Goal: Information Seeking & Learning: Learn about a topic

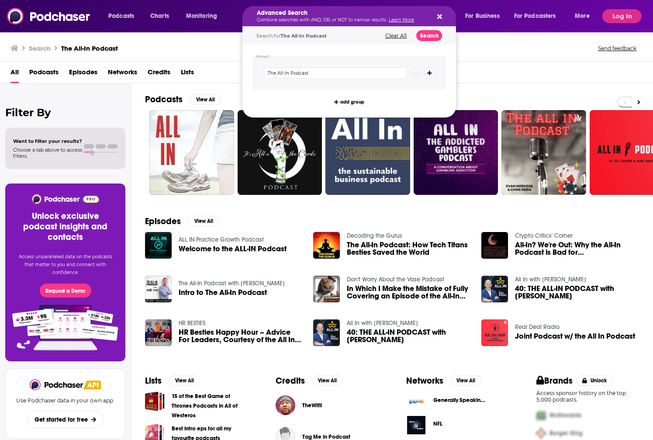
click at [441, 15] on icon "Search podcasts, credits, & more..." at bounding box center [439, 16] width 5 height 5
drag, startPoint x: 362, startPoint y: 10, endPoint x: 279, endPoint y: 9, distance: 82.9
drag, startPoint x: 340, startPoint y: 8, endPoint x: 425, endPoint y: 10, distance: 85.6
click at [340, 8] on div "Advanced Search Combine searches with AND, OR, or NOT to narrow results. Learn …" at bounding box center [348, 16] width 213 height 20
click at [438, 14] on icon "Search podcasts, credits, & more..." at bounding box center [439, 16] width 5 height 7
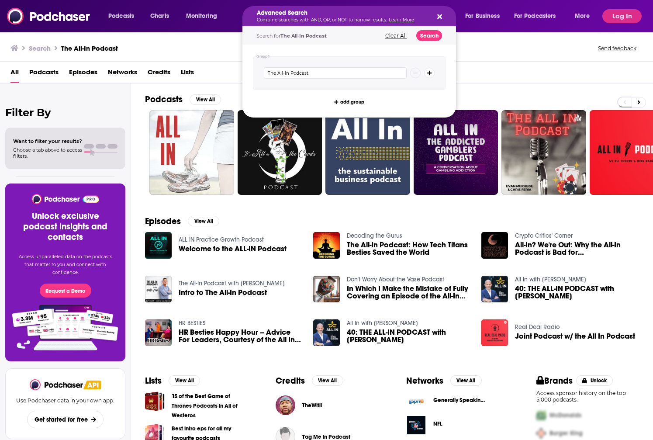
click at [349, 15] on h5 "Advanced Search" at bounding box center [342, 13] width 171 height 6
click at [442, 16] on div "Advanced Search Combine searches with AND, OR, or NOT to narrow results. Learn …" at bounding box center [348, 16] width 213 height 20
click at [439, 15] on icon "Search podcasts, credits, & more..." at bounding box center [439, 16] width 5 height 7
click at [294, 18] on p "Combine searches with AND, OR, or NOT to narrow results. Learn More" at bounding box center [342, 20] width 171 height 4
click at [443, 14] on div "Advanced Search Combine searches with AND, OR, or NOT to narrow results. Learn …" at bounding box center [348, 16] width 213 height 20
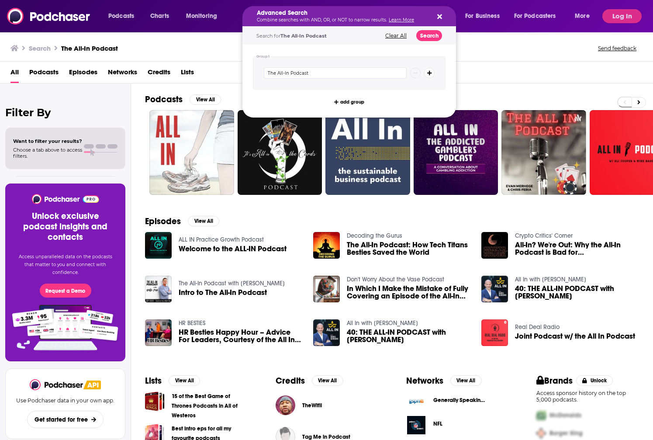
click at [437, 16] on icon "Search podcasts, credits, & more..." at bounding box center [439, 16] width 5 height 7
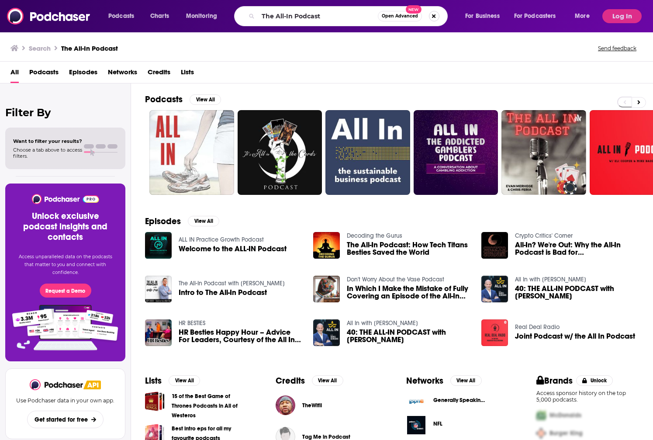
click at [433, 16] on button "Search podcasts, credits, & more..." at bounding box center [434, 16] width 10 height 10
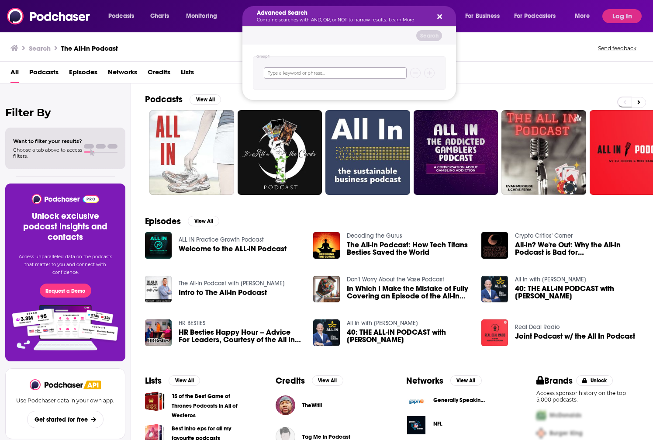
click at [338, 76] on input "Search podcasts, credits, & more..." at bounding box center [335, 72] width 143 height 11
paste input "Big Technology Podcast"
type input "Big Technology Podcast"
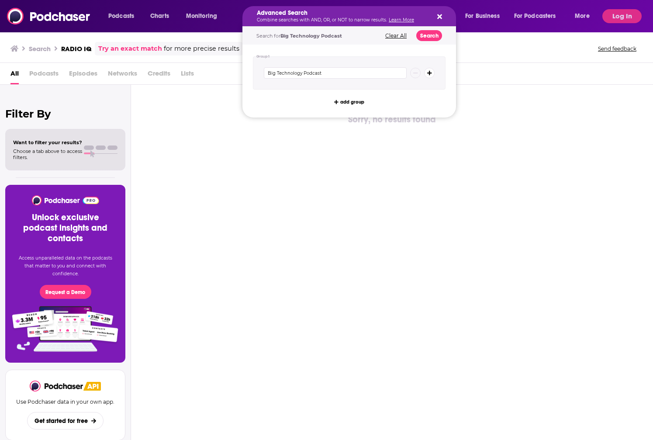
click at [438, 15] on icon "Search podcasts, credits, & more..." at bounding box center [439, 16] width 5 height 5
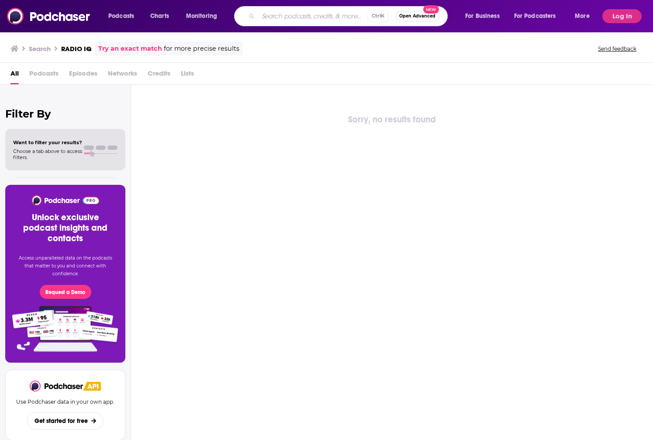
click at [341, 14] on input "Search podcasts, credits, & more..." at bounding box center [313, 16] width 110 height 14
paste input "Big Technology Podcast"
type input "Big Technology Podcast"
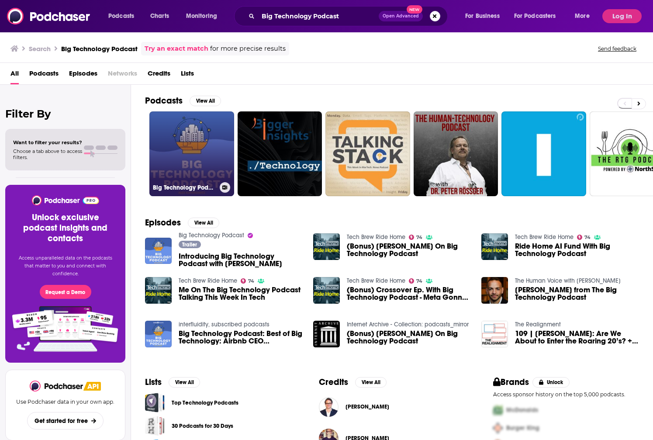
click at [188, 142] on link "Big Technology Podcast" at bounding box center [191, 153] width 85 height 85
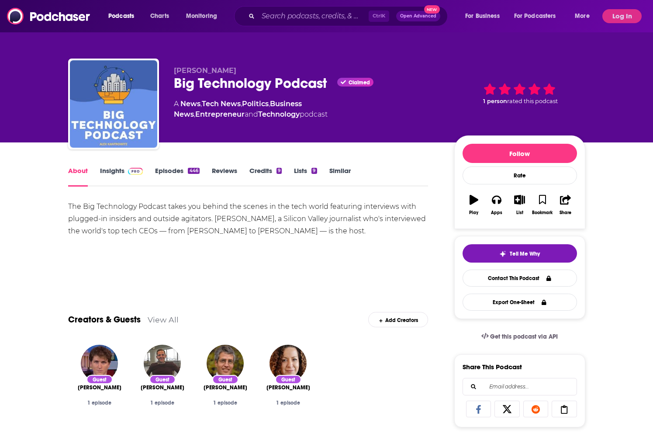
click at [128, 172] on span at bounding box center [133, 170] width 19 height 8
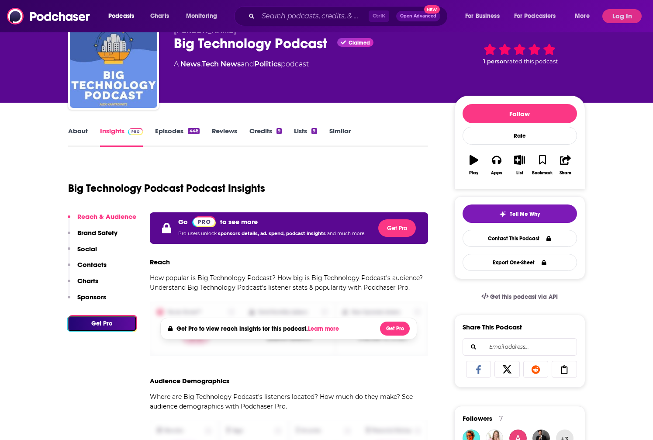
scroll to position [44, 0]
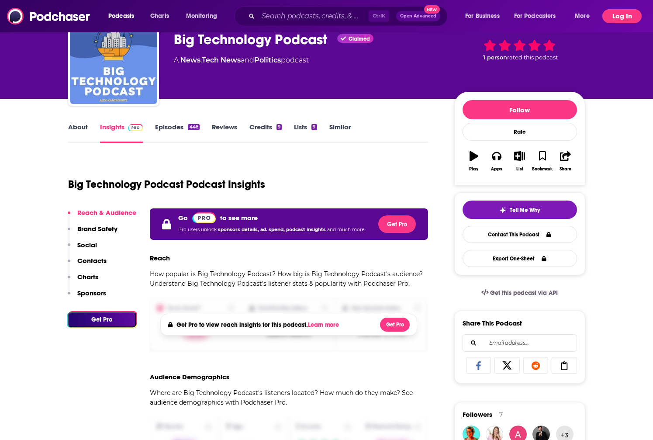
click at [530, 19] on button "Log In" at bounding box center [621, 16] width 39 height 14
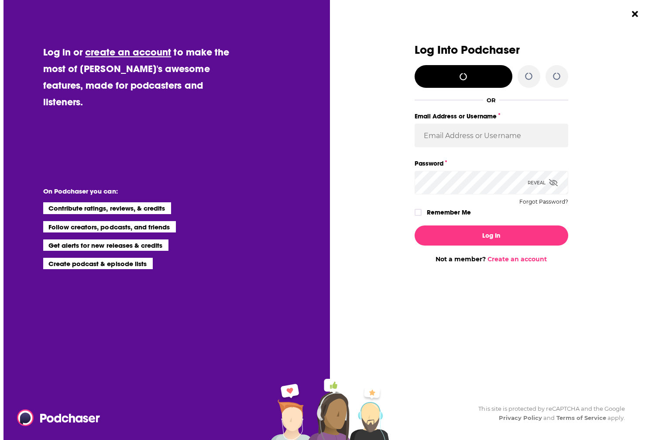
scroll to position [0, 0]
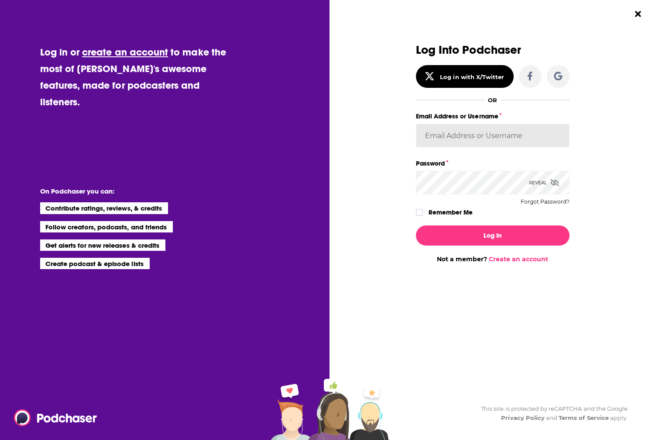
type input "patrickdmanning"
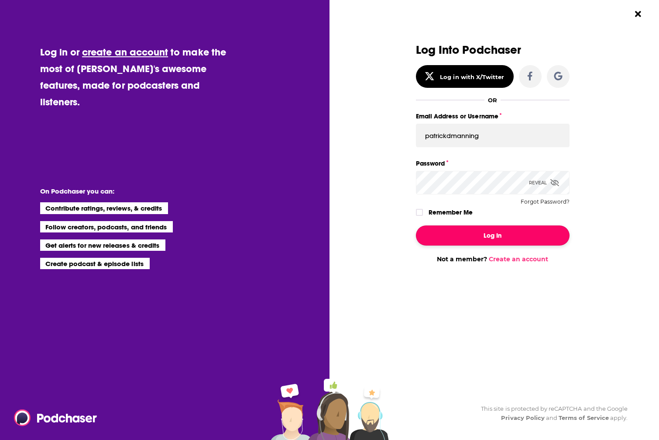
click at [493, 241] on button "Log In" at bounding box center [493, 235] width 154 height 20
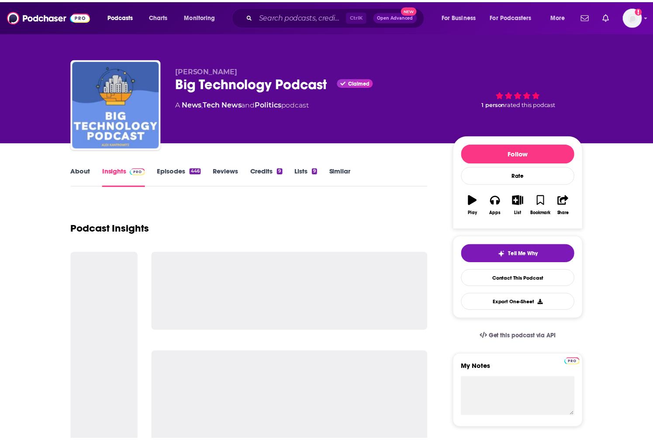
scroll to position [44, 0]
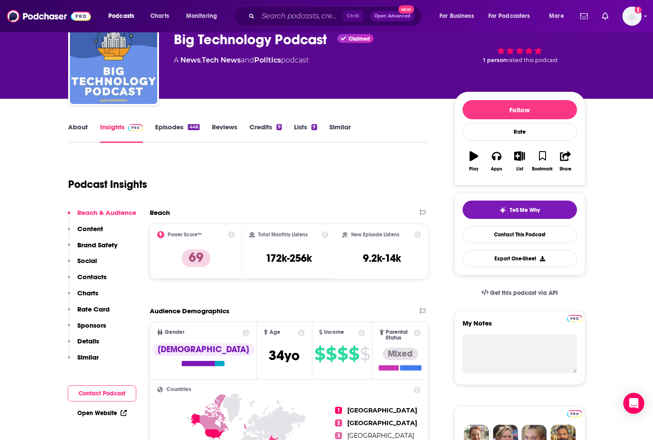
click at [79, 125] on link "About" at bounding box center [78, 133] width 20 height 20
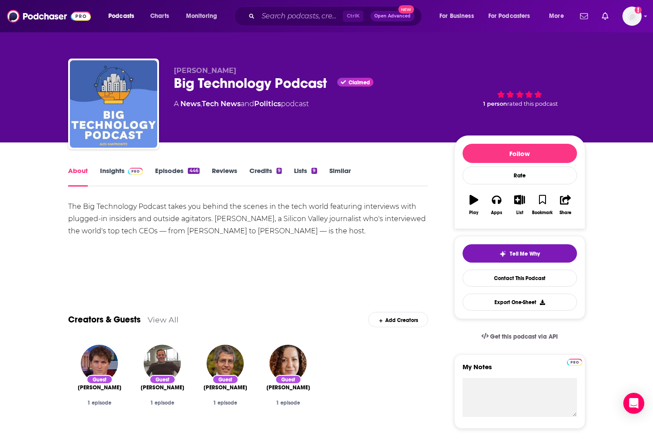
click at [268, 217] on div "The Big Technology Podcast takes you behind the scenes in the tech world featur…" at bounding box center [248, 218] width 360 height 37
drag, startPoint x: 266, startPoint y: 220, endPoint x: 214, endPoint y: 220, distance: 51.9
click at [214, 220] on div "The Big Technology Podcast takes you behind the scenes in the tech world featur…" at bounding box center [248, 218] width 360 height 37
copy div "[PERSON_NAME]"
click at [316, 210] on div "The Big Technology Podcast takes you behind the scenes in the tech world featur…" at bounding box center [248, 218] width 360 height 37
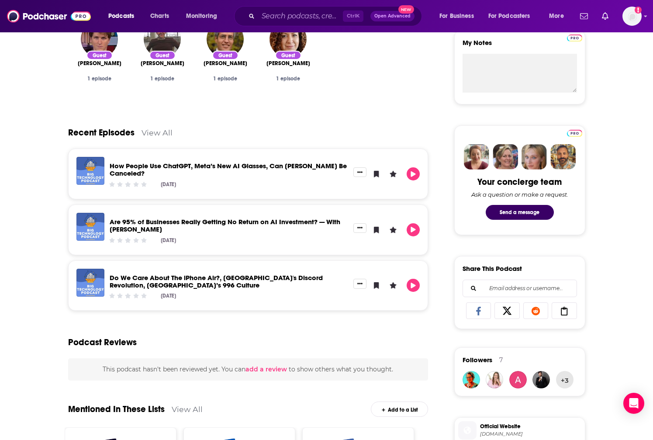
scroll to position [349, 0]
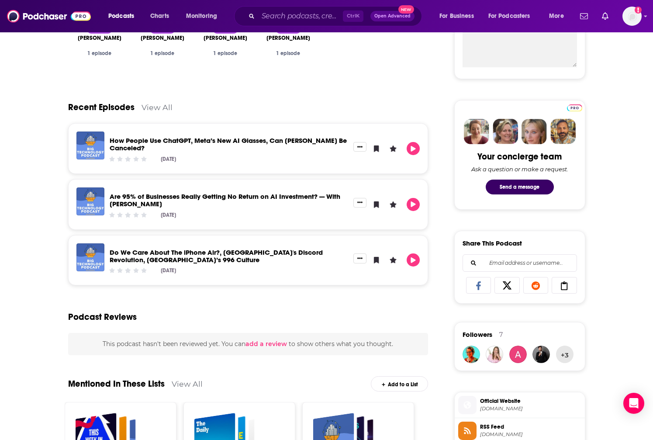
click at [154, 105] on link "View All" at bounding box center [156, 107] width 31 height 9
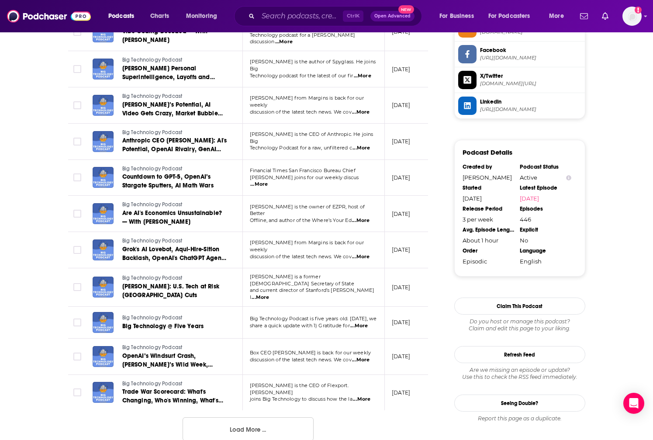
scroll to position [786, 0]
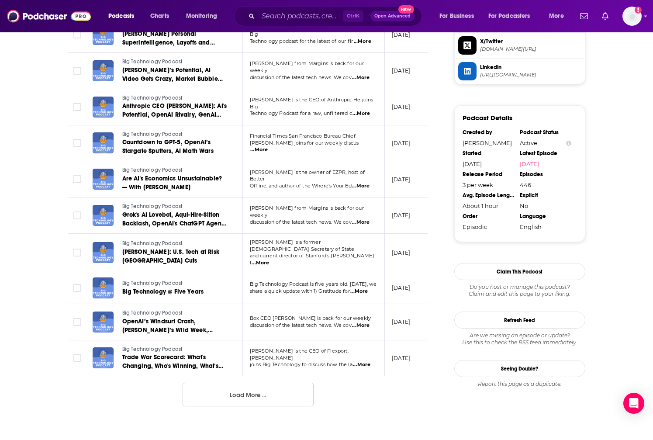
click at [280, 396] on button "Load More ..." at bounding box center [247, 394] width 131 height 24
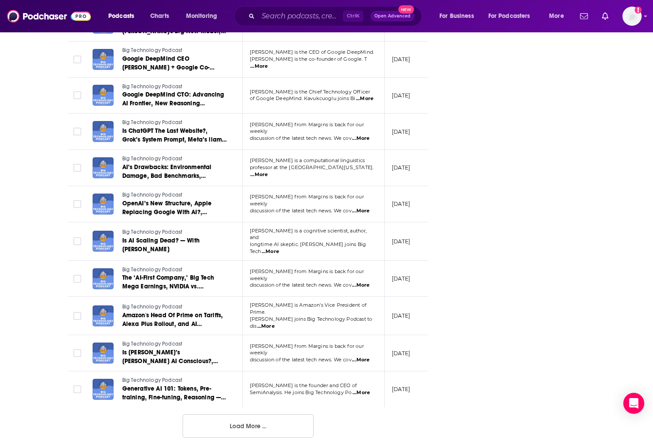
scroll to position [1665, 0]
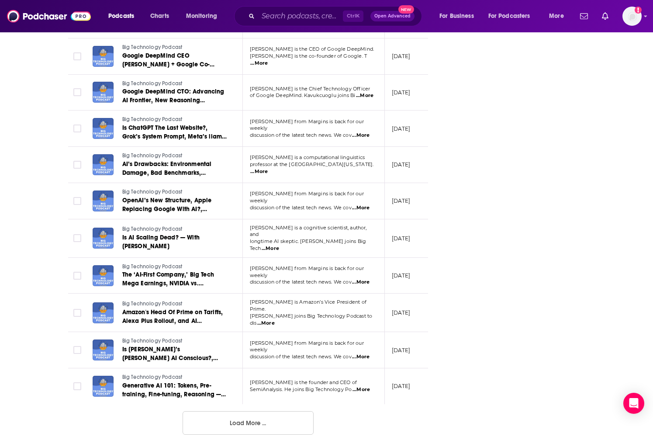
click at [244, 412] on button "Load More ..." at bounding box center [247, 423] width 131 height 24
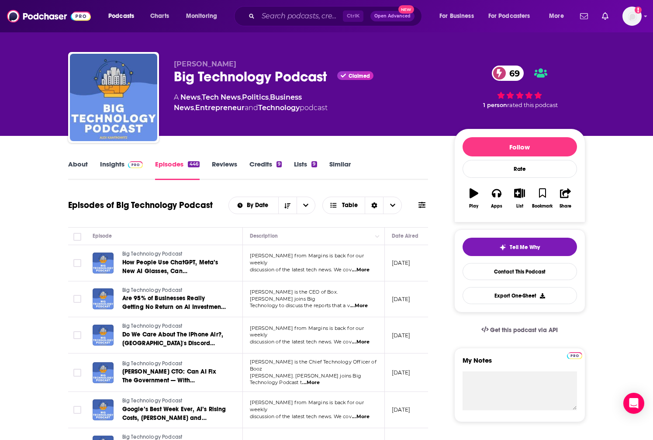
scroll to position [0, 0]
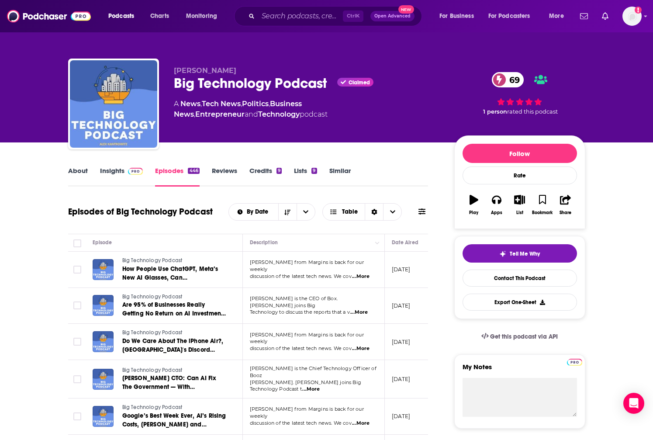
click at [79, 172] on link "About" at bounding box center [78, 176] width 20 height 20
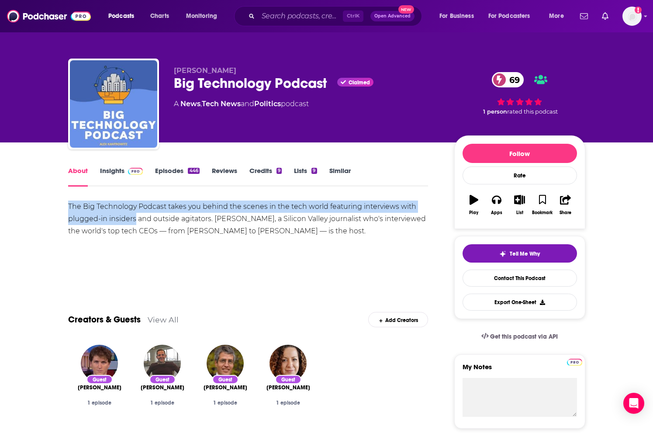
drag, startPoint x: 68, startPoint y: 207, endPoint x: 134, endPoint y: 214, distance: 66.3
click at [134, 214] on div "The Big Technology Podcast takes you behind the scenes in the tech world featur…" at bounding box center [248, 218] width 360 height 37
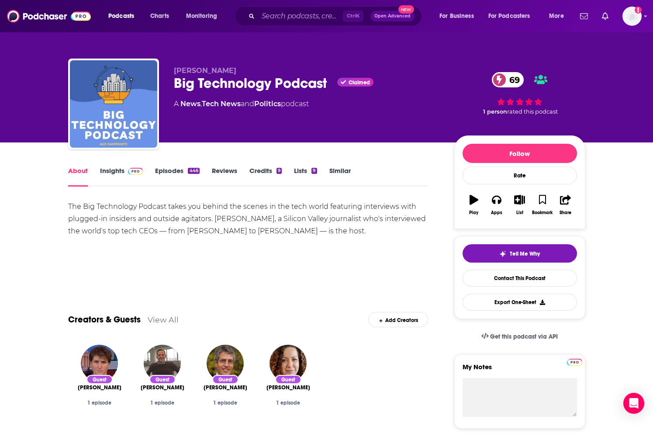
click at [298, 216] on div "The Big Technology Podcast takes you behind the scenes in the tech world featur…" at bounding box center [248, 218] width 360 height 37
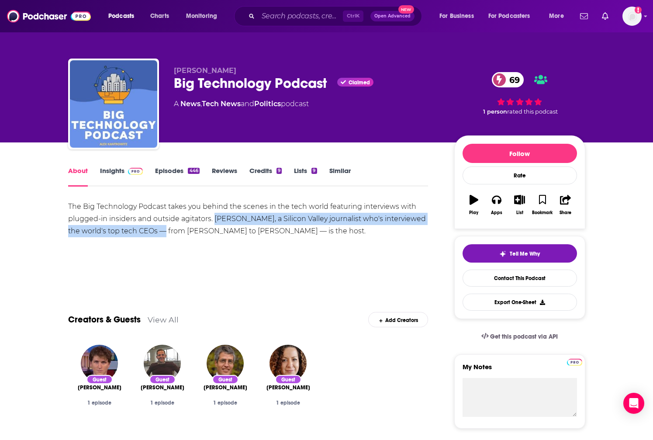
drag, startPoint x: 216, startPoint y: 218, endPoint x: 155, endPoint y: 230, distance: 61.4
click at [155, 230] on div "The Big Technology Podcast takes you behind the scenes in the tech world featur…" at bounding box center [248, 218] width 360 height 37
copy div "[PERSON_NAME], a Silicon Valley journalist who's interviewed the world's top te…"
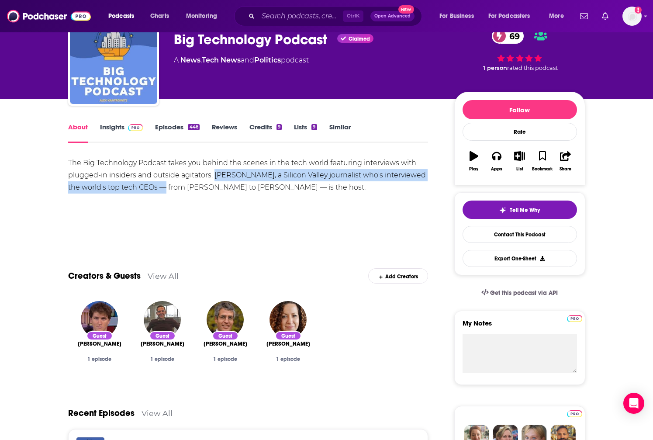
click at [118, 134] on link "Insights" at bounding box center [121, 133] width 43 height 20
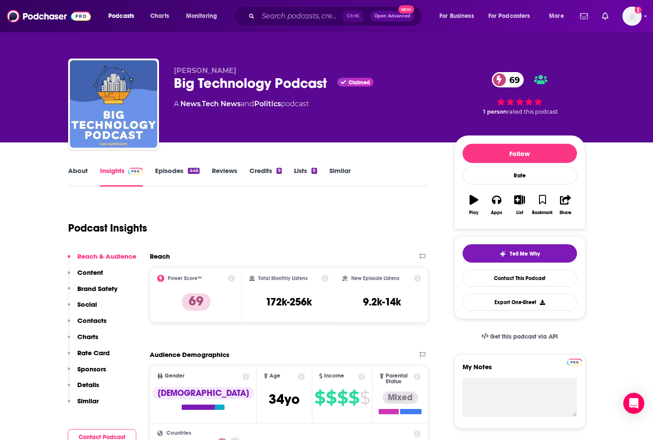
click at [74, 174] on link "About" at bounding box center [78, 176] width 20 height 20
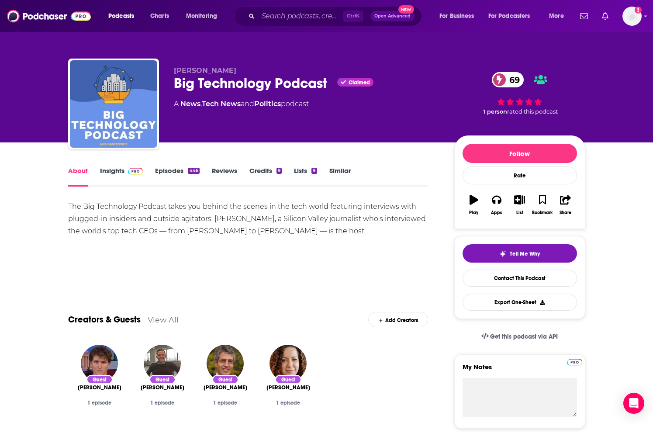
click at [123, 169] on link "Insights" at bounding box center [121, 176] width 43 height 20
